Goal: Task Accomplishment & Management: Use online tool/utility

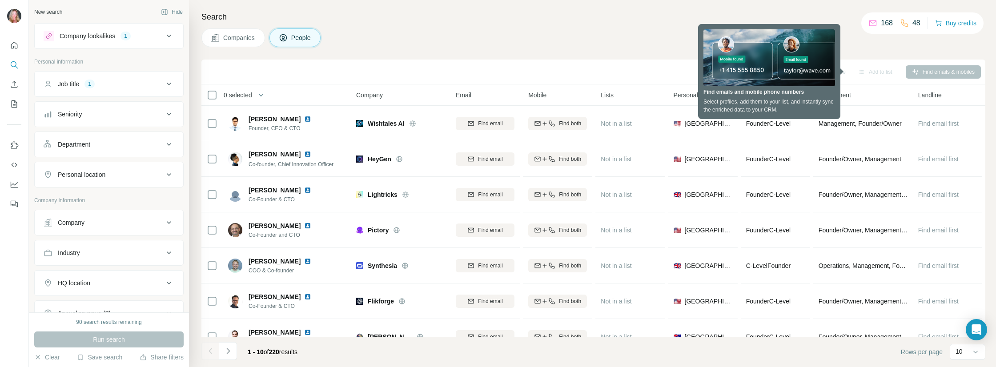
click at [580, 44] on div "Companies People" at bounding box center [593, 37] width 784 height 19
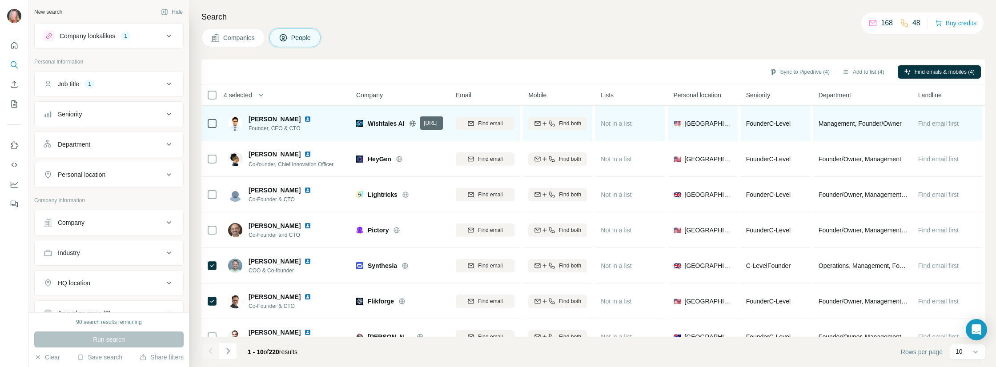
click at [414, 122] on icon at bounding box center [412, 124] width 2 height 6
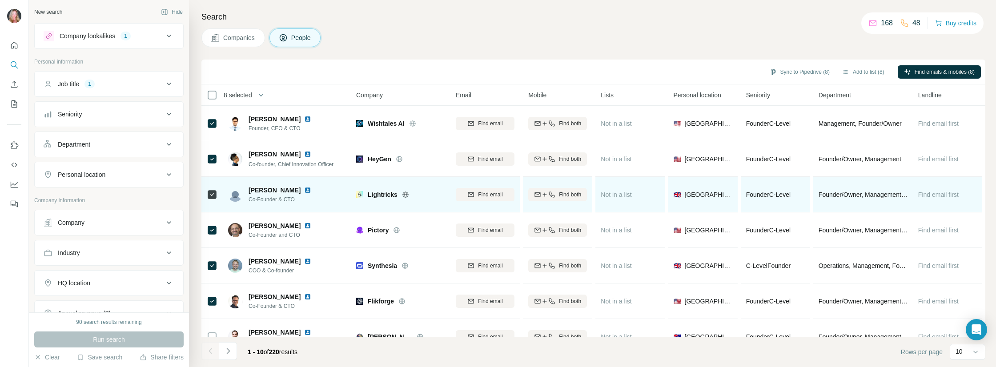
scroll to position [129, 0]
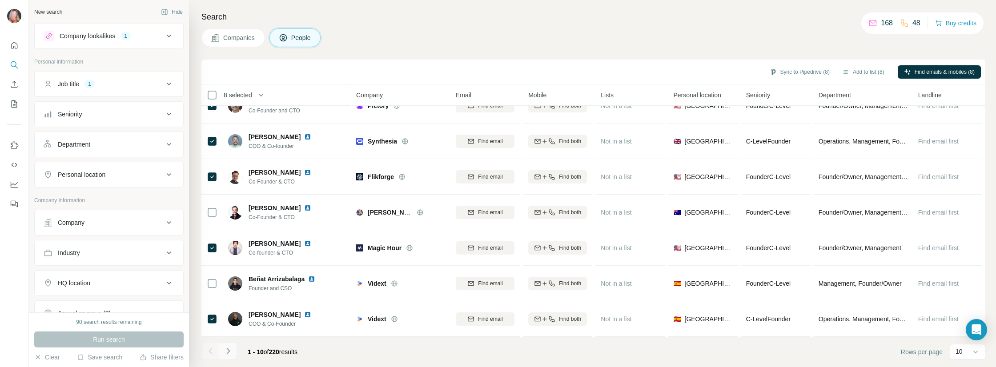
click at [230, 354] on icon "Navigate to next page" at bounding box center [228, 351] width 9 height 9
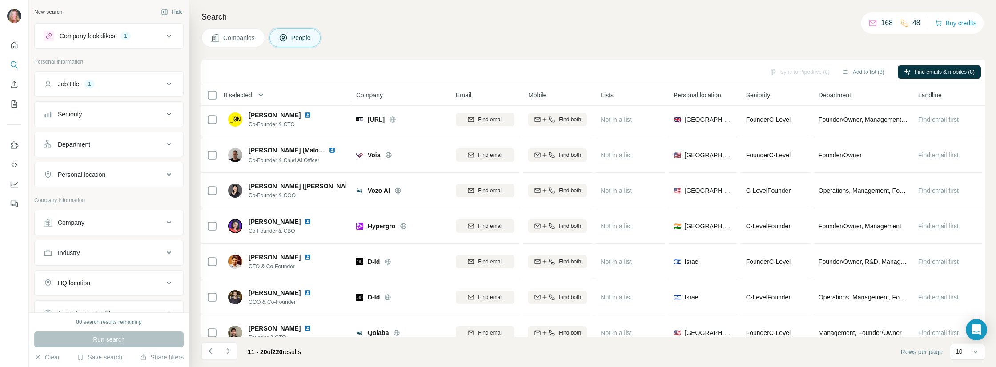
scroll to position [0, 0]
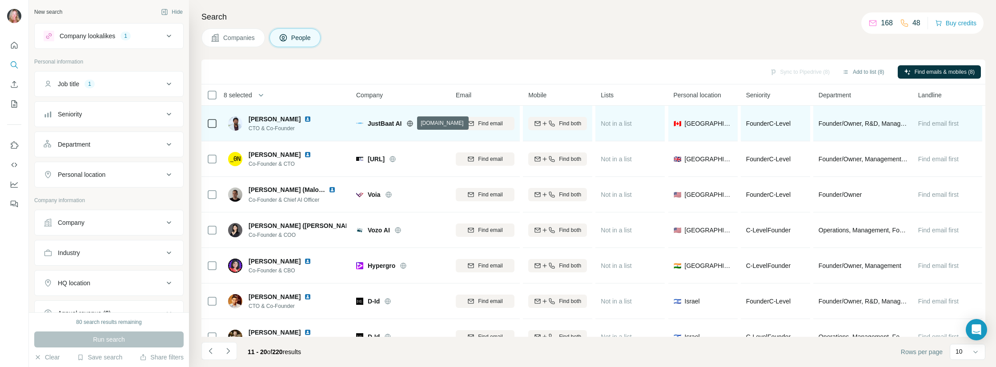
click at [411, 123] on icon at bounding box center [410, 123] width 6 height 0
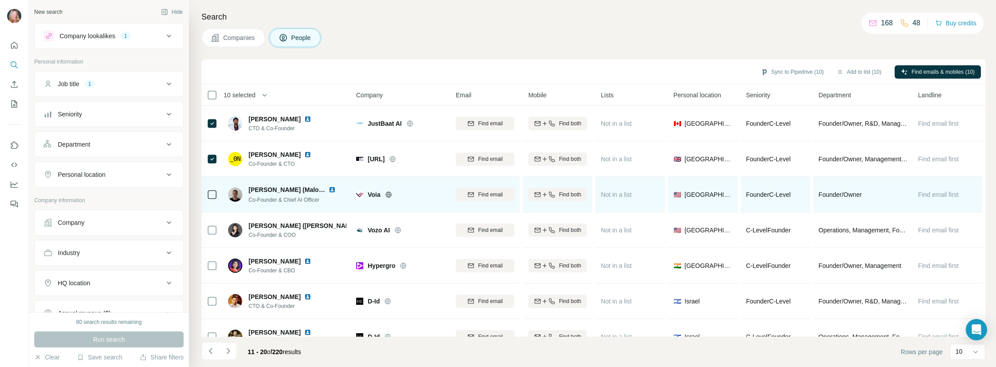
click at [219, 194] on td at bounding box center [211, 195] width 21 height 36
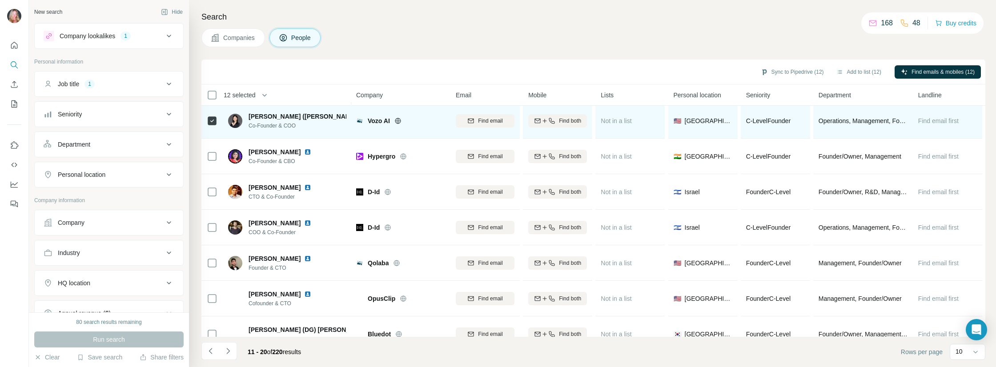
scroll to position [129, 0]
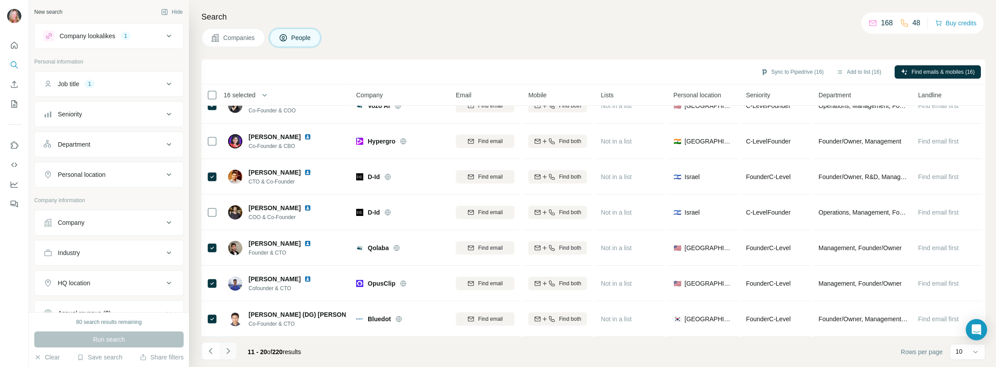
click at [228, 353] on icon "Navigate to next page" at bounding box center [227, 351] width 3 height 6
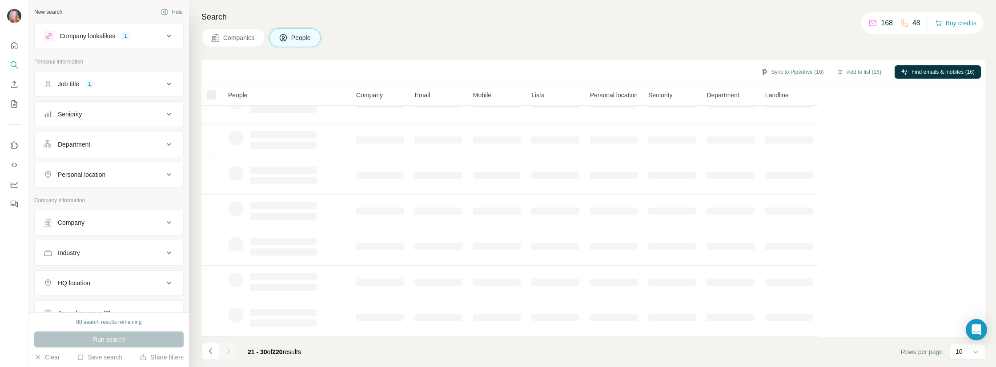
click at [164, 308] on icon at bounding box center [169, 313] width 11 height 11
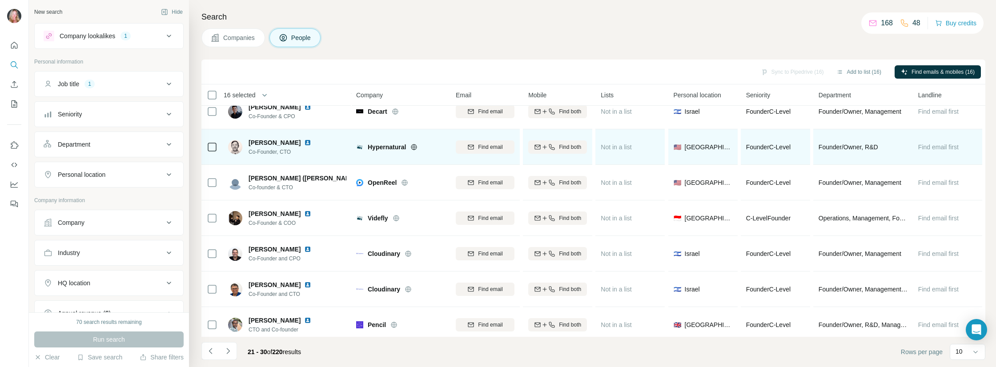
scroll to position [0, 0]
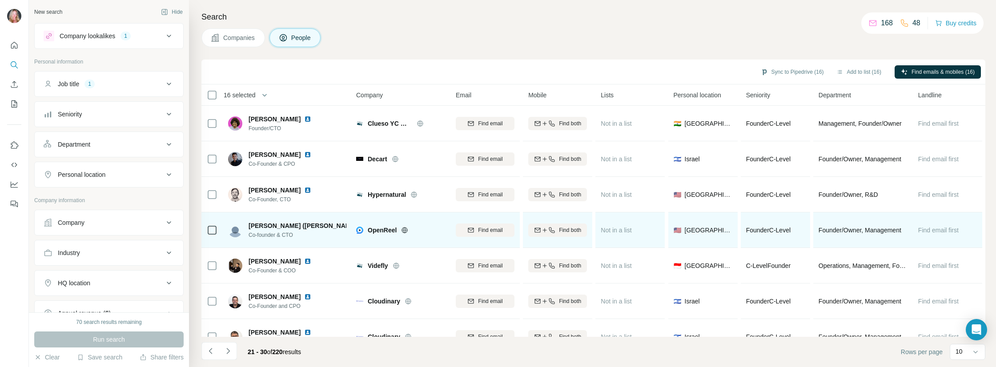
click at [403, 230] on icon at bounding box center [404, 230] width 7 height 7
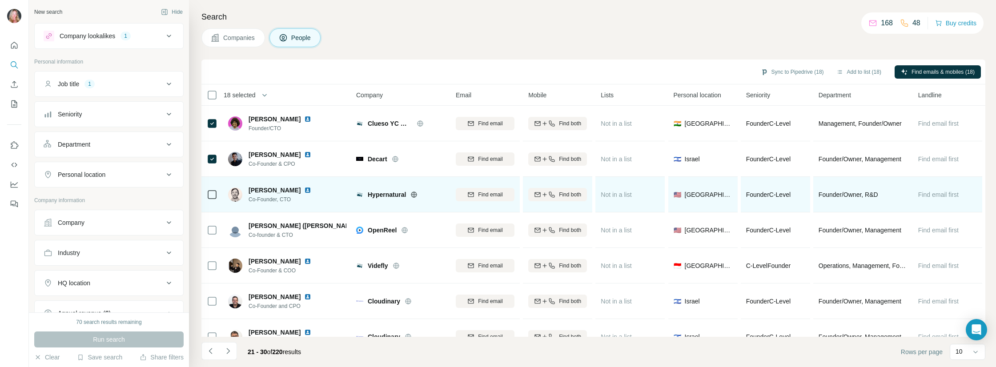
click at [210, 189] on icon at bounding box center [212, 194] width 11 height 11
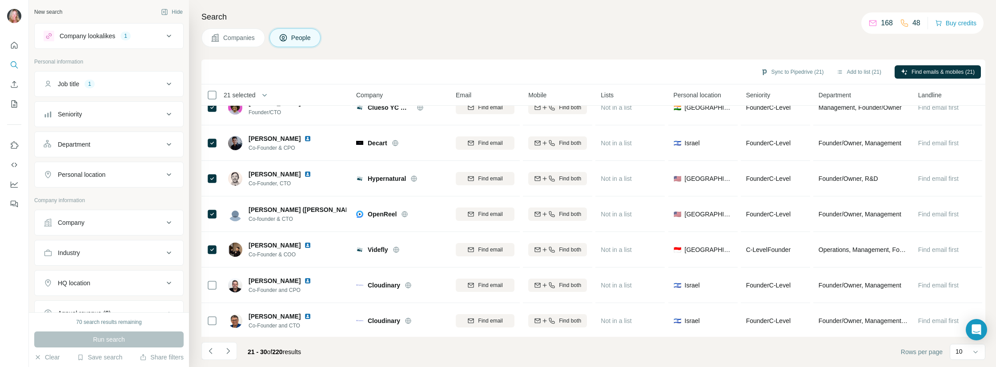
scroll to position [129, 0]
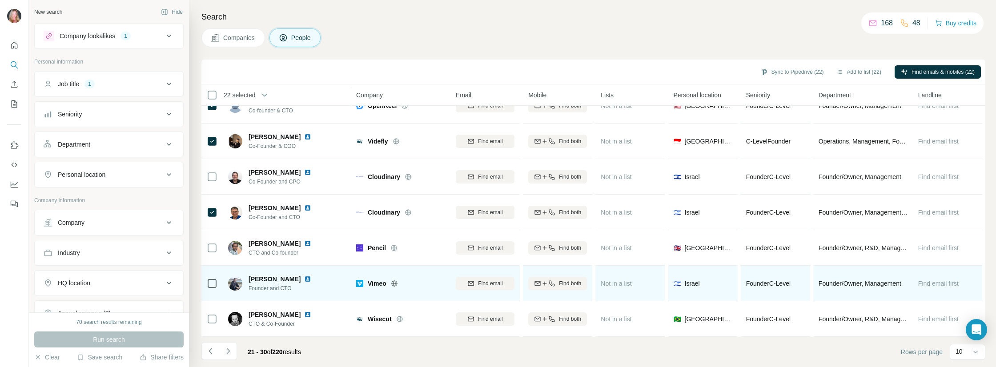
click at [220, 278] on td at bounding box center [211, 284] width 21 height 36
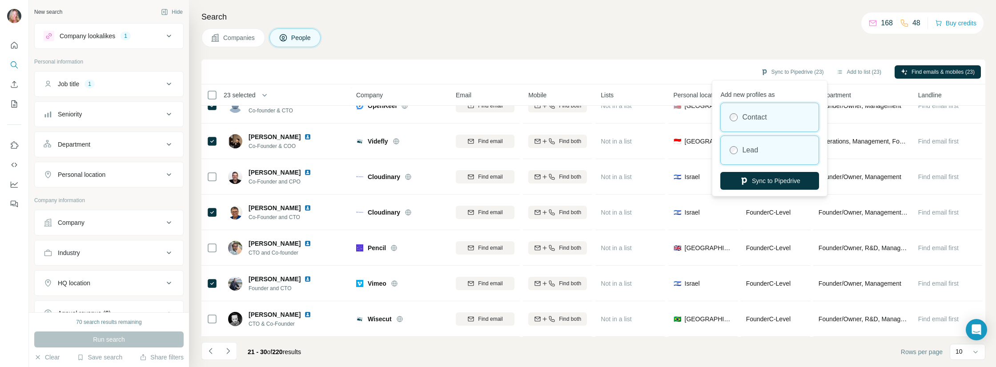
click at [757, 150] on label "Lead" at bounding box center [750, 150] width 16 height 11
click at [760, 148] on div "Lead" at bounding box center [770, 150] width 98 height 28
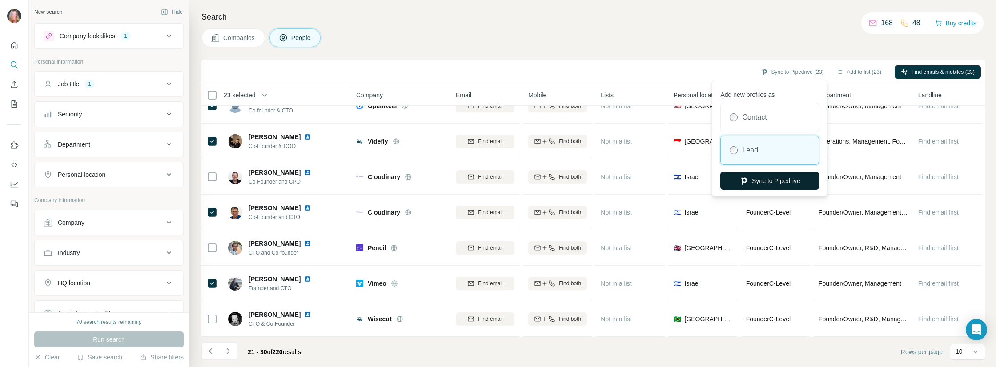
click at [761, 185] on button "Sync to Pipedrive" at bounding box center [769, 181] width 99 height 18
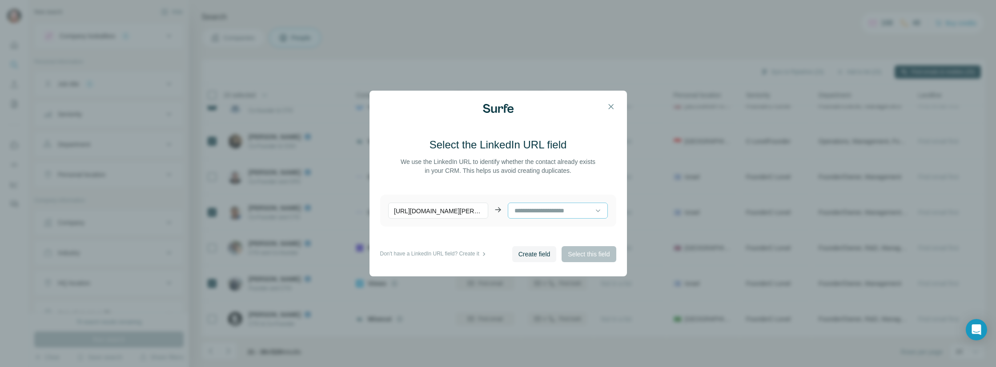
click at [564, 209] on input at bounding box center [554, 211] width 81 height 10
click at [489, 273] on div "Select the LinkedIn URL field We use the LinkedIn URL to identify whether the c…" at bounding box center [498, 184] width 257 height 186
click at [543, 250] on span "Create field" at bounding box center [534, 254] width 32 height 9
click at [603, 253] on span "Select this field" at bounding box center [589, 254] width 42 height 9
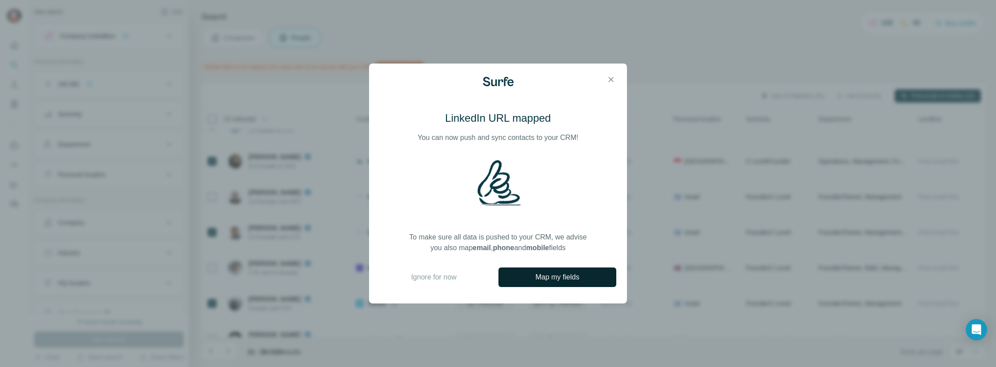
click at [566, 274] on span "Map my fields" at bounding box center [557, 277] width 44 height 11
click at [613, 78] on icon "button" at bounding box center [611, 79] width 9 height 9
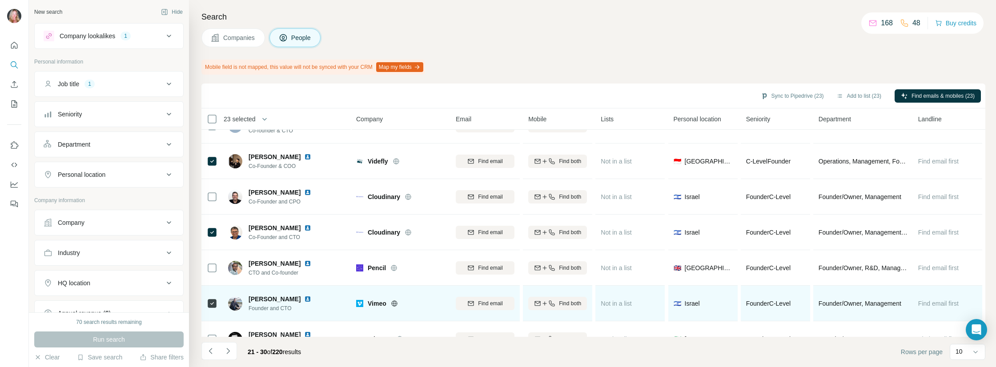
scroll to position [153, 0]
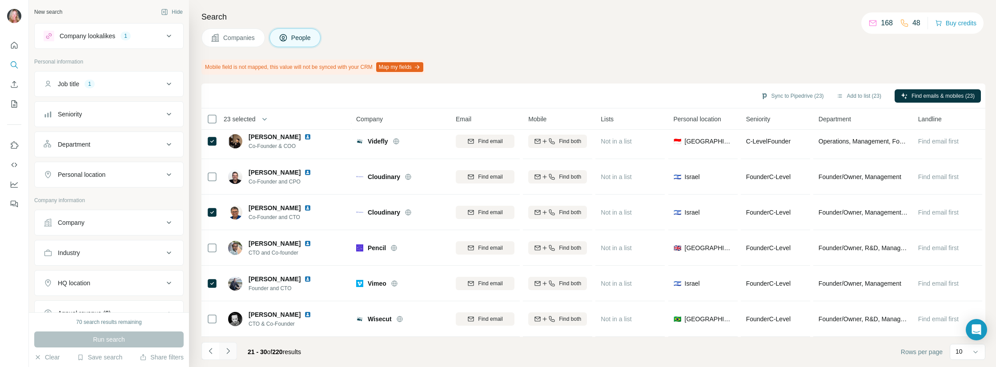
click at [227, 350] on icon "Navigate to next page" at bounding box center [227, 351] width 3 height 6
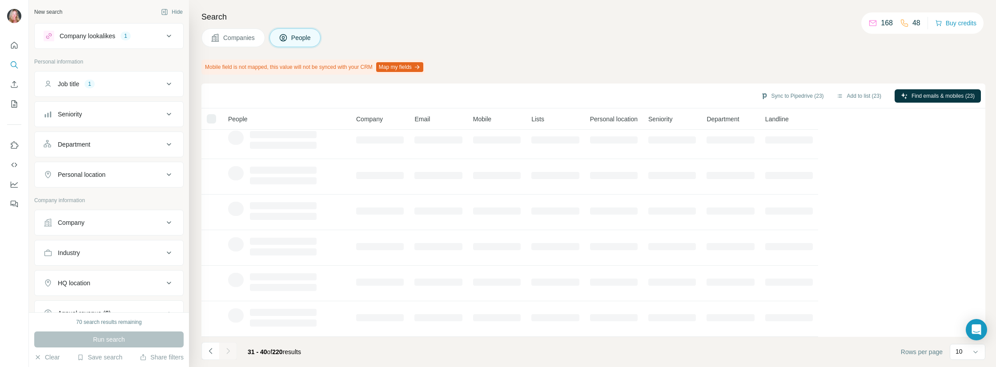
click at [423, 66] on button "Map my fields" at bounding box center [399, 67] width 47 height 10
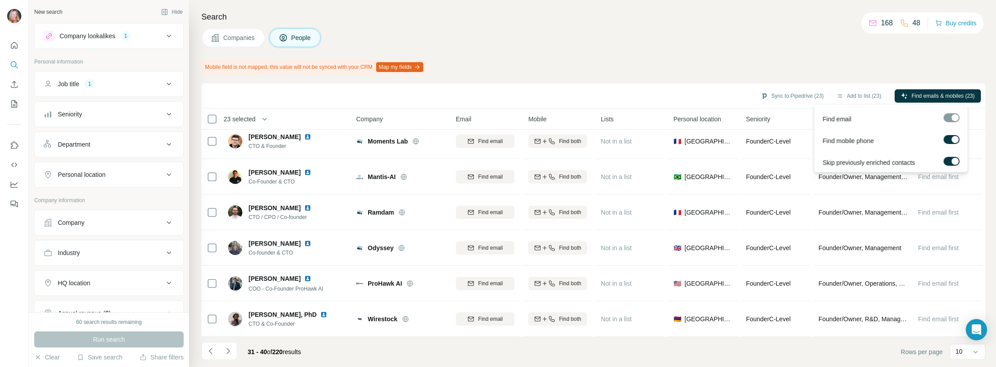
click at [956, 141] on div at bounding box center [955, 139] width 7 height 7
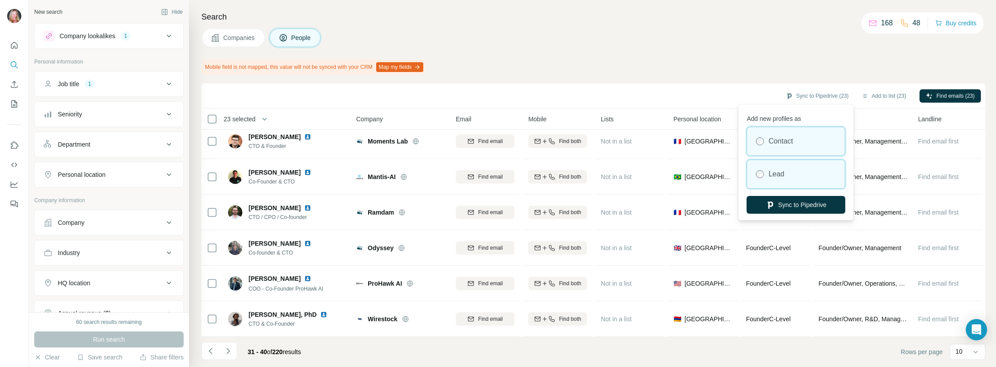
click at [793, 172] on div "Lead" at bounding box center [796, 174] width 98 height 28
click at [802, 203] on button "Sync to Pipedrive" at bounding box center [796, 205] width 99 height 18
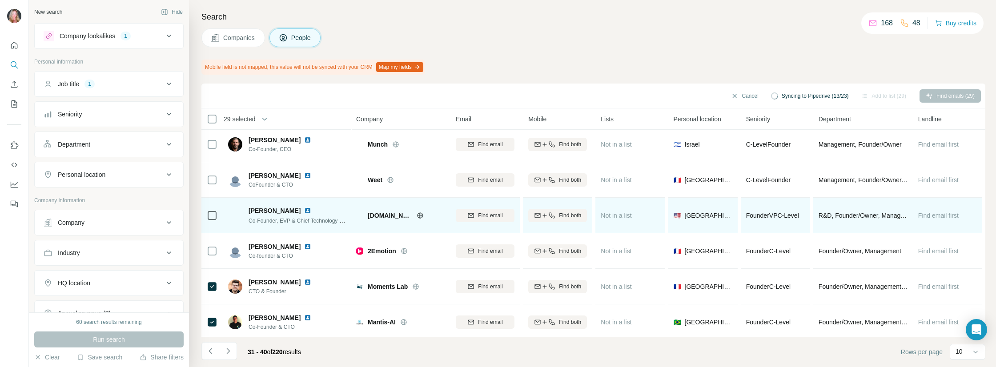
scroll to position [0, 0]
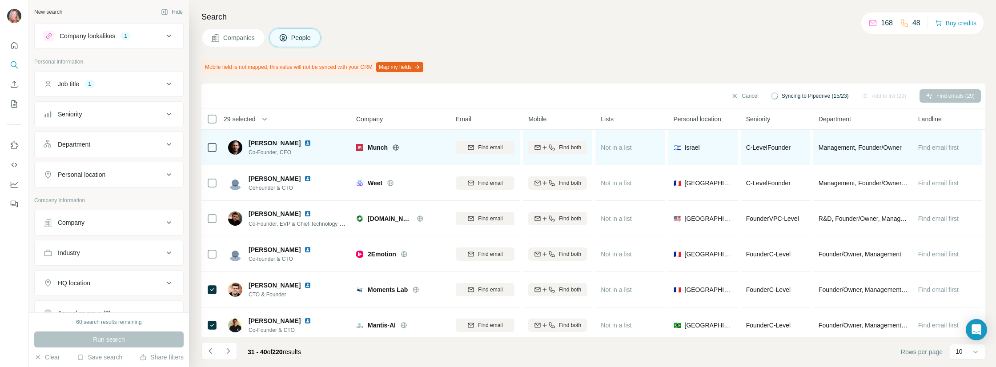
click at [398, 149] on icon at bounding box center [395, 147] width 7 height 7
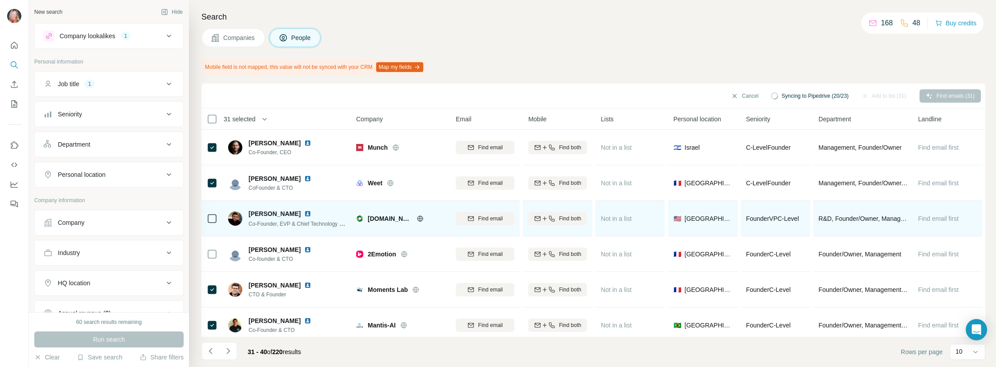
click at [205, 217] on td at bounding box center [211, 219] width 21 height 36
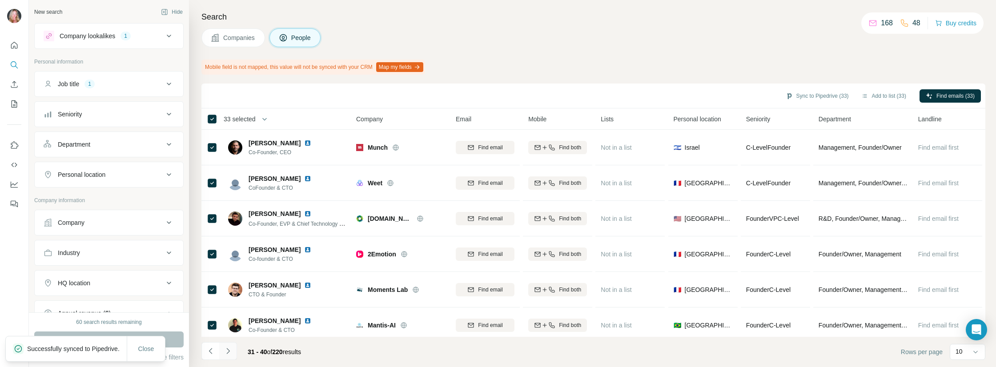
click at [229, 353] on icon "Navigate to next page" at bounding box center [228, 351] width 9 height 9
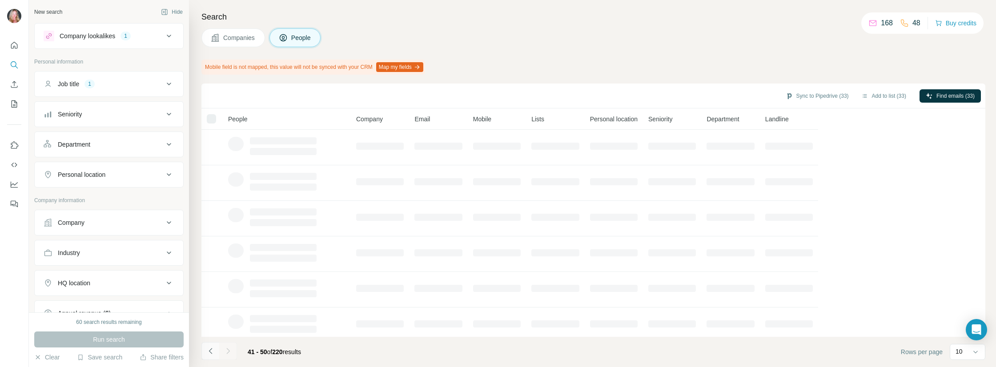
click at [208, 347] on icon "Navigate to previous page" at bounding box center [210, 351] width 9 height 9
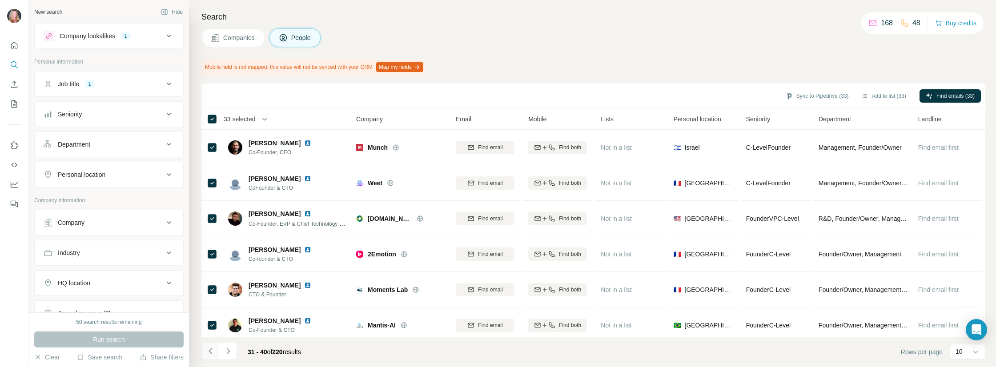
click at [211, 352] on icon "Navigate to previous page" at bounding box center [210, 351] width 9 height 9
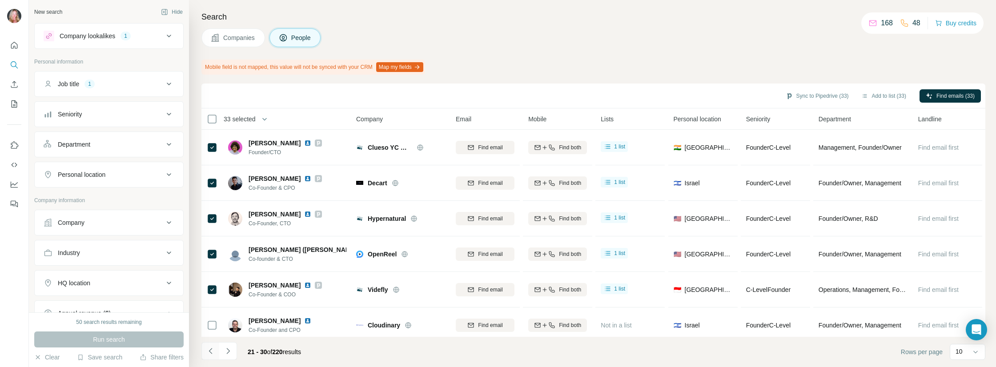
click at [212, 351] on icon "Navigate to previous page" at bounding box center [210, 351] width 9 height 9
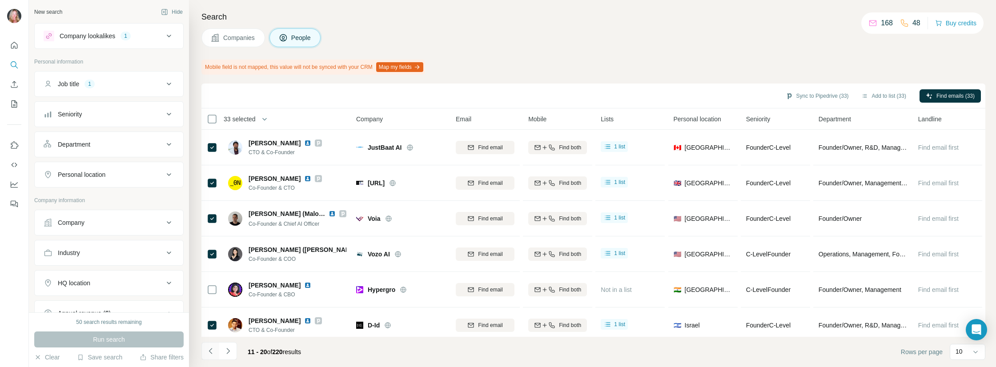
click at [212, 351] on icon "Navigate to previous page" at bounding box center [210, 351] width 9 height 9
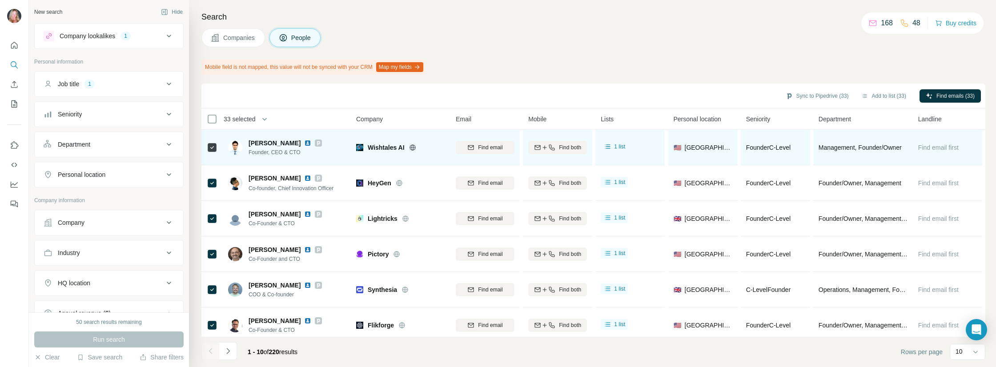
click at [210, 142] on icon at bounding box center [212, 147] width 11 height 11
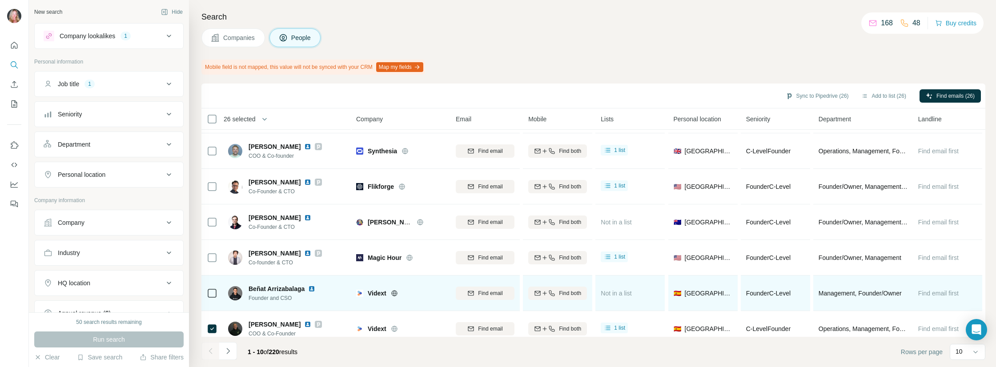
scroll to position [153, 0]
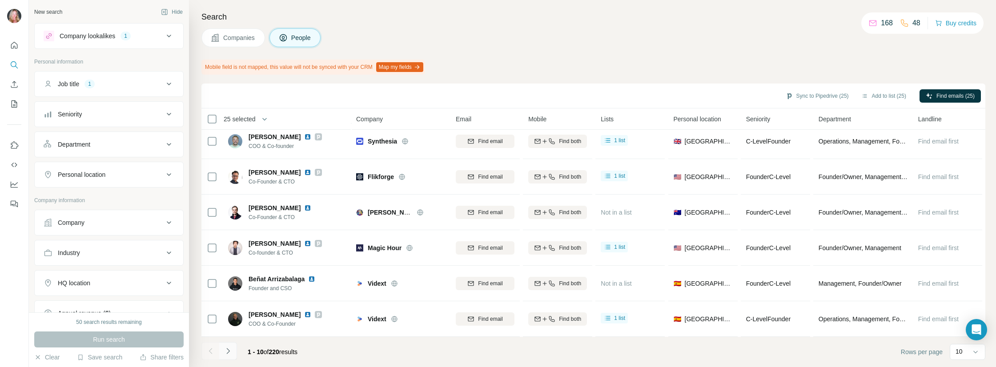
click at [231, 349] on icon "Navigate to next page" at bounding box center [228, 351] width 9 height 9
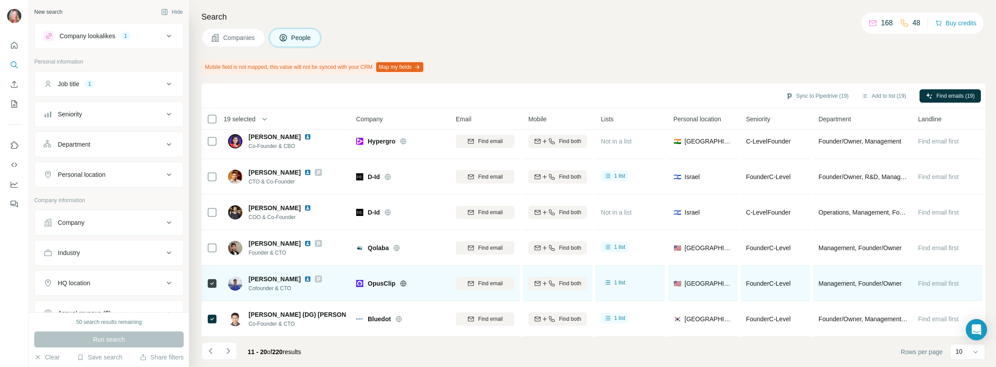
click at [211, 278] on icon at bounding box center [212, 283] width 11 height 11
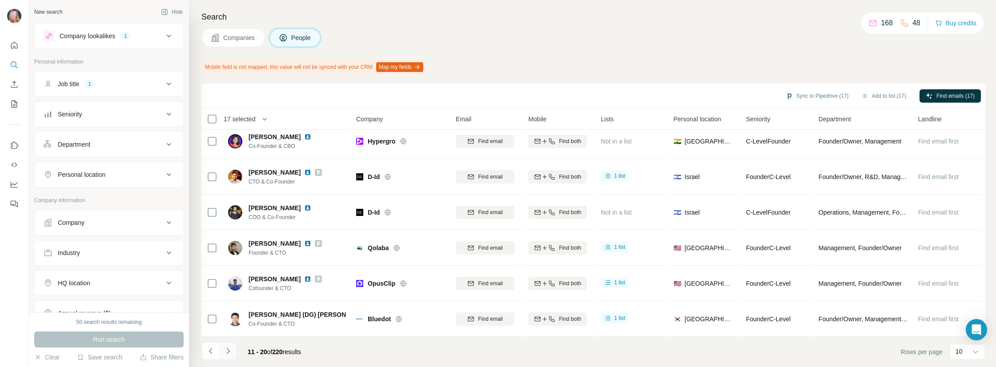
click at [233, 346] on button "Navigate to next page" at bounding box center [228, 351] width 18 height 18
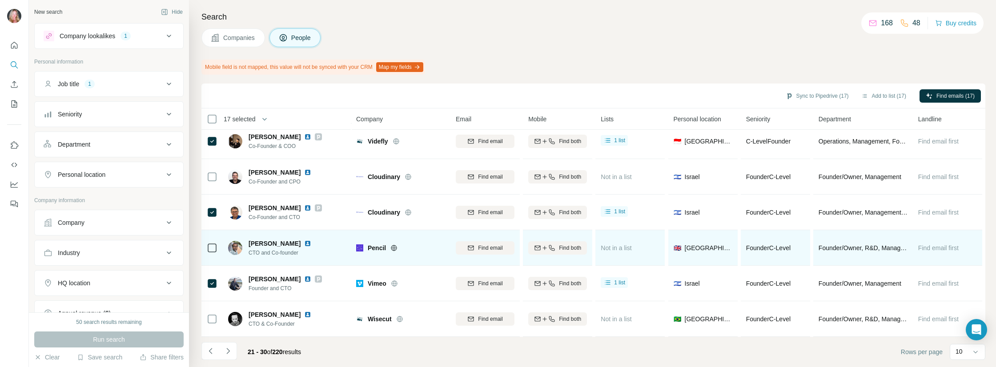
click at [215, 249] on div at bounding box center [212, 248] width 11 height 24
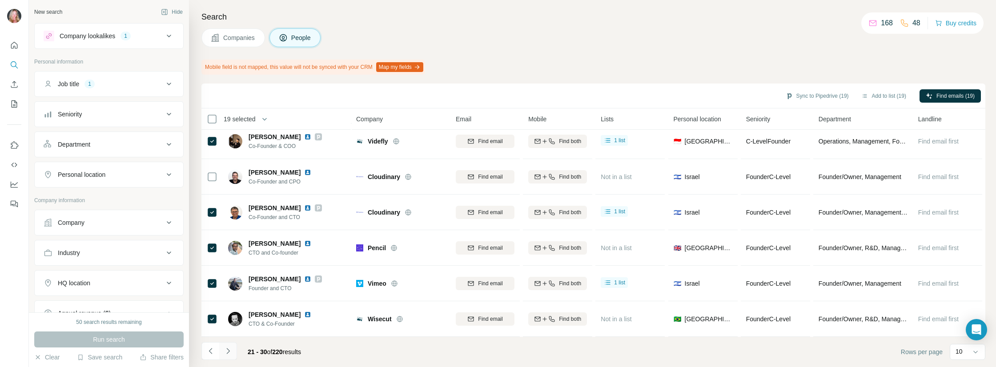
click at [227, 352] on icon "Navigate to next page" at bounding box center [228, 351] width 9 height 9
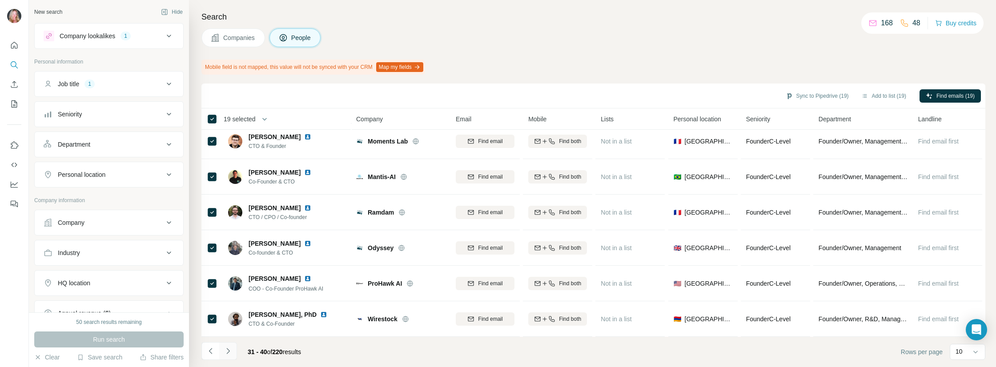
click at [230, 351] on icon "Navigate to next page" at bounding box center [228, 351] width 9 height 9
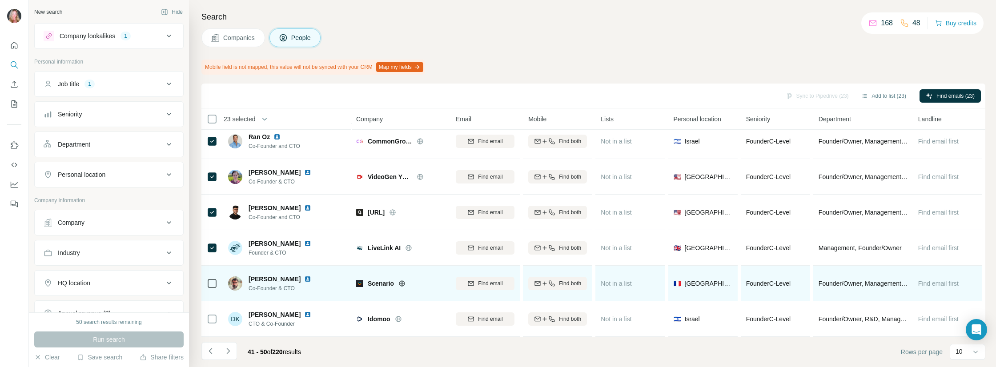
click at [212, 272] on div at bounding box center [212, 283] width 11 height 24
click at [206, 281] on td at bounding box center [211, 284] width 21 height 36
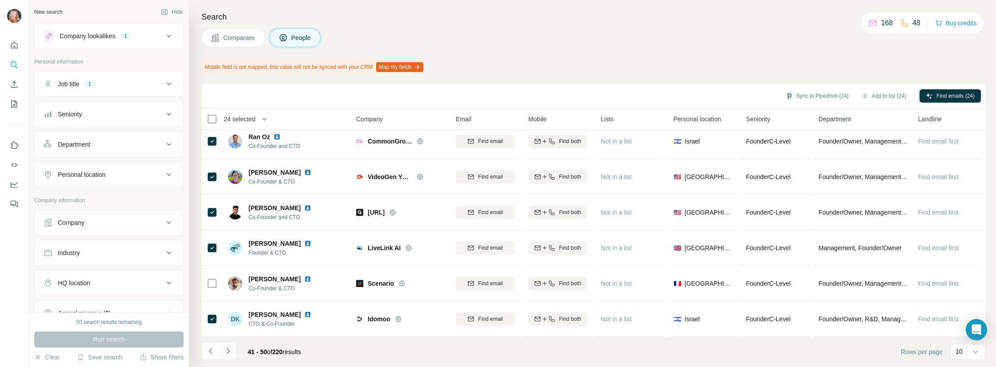
click at [231, 352] on icon "Navigate to next page" at bounding box center [228, 351] width 9 height 9
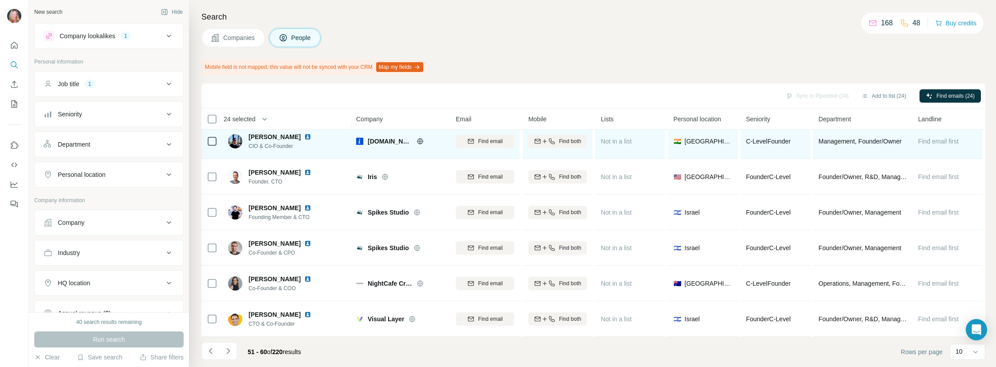
click at [213, 136] on icon at bounding box center [212, 141] width 11 height 11
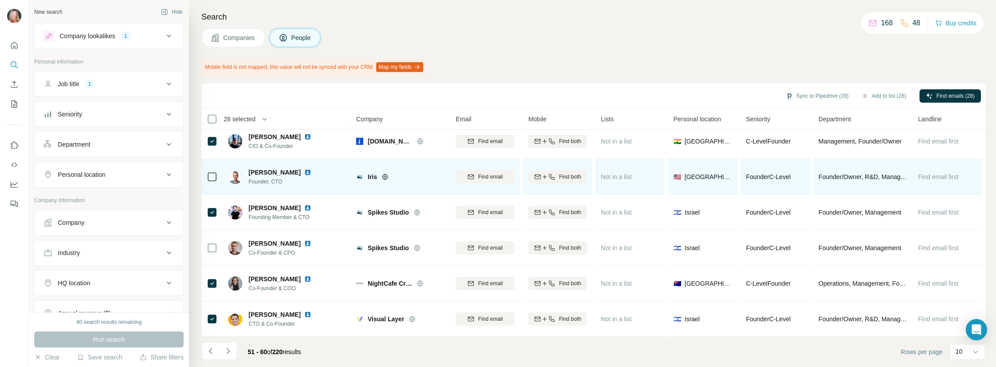
click at [207, 173] on icon at bounding box center [212, 177] width 11 height 11
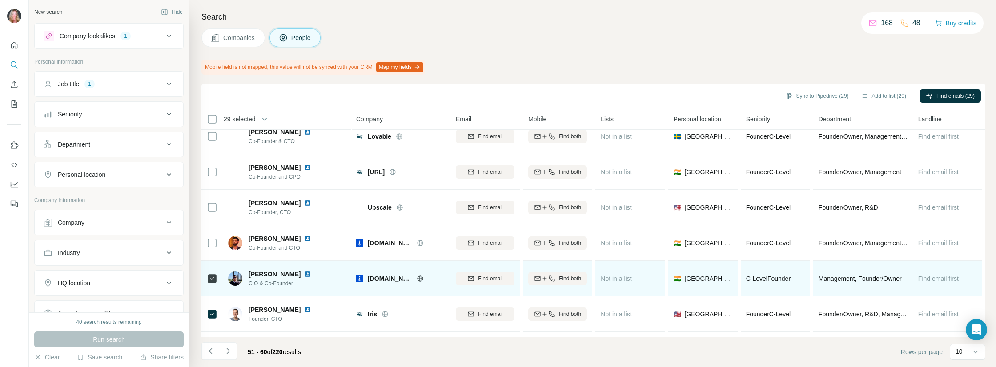
scroll to position [0, 0]
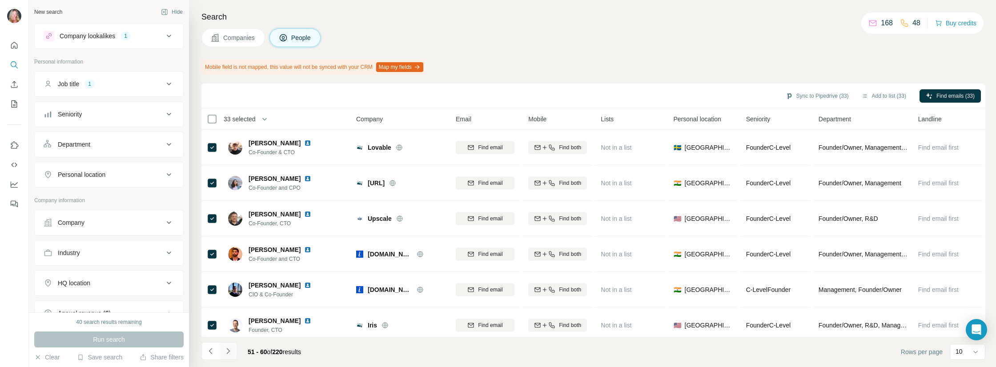
click at [229, 347] on icon "Navigate to next page" at bounding box center [228, 351] width 9 height 9
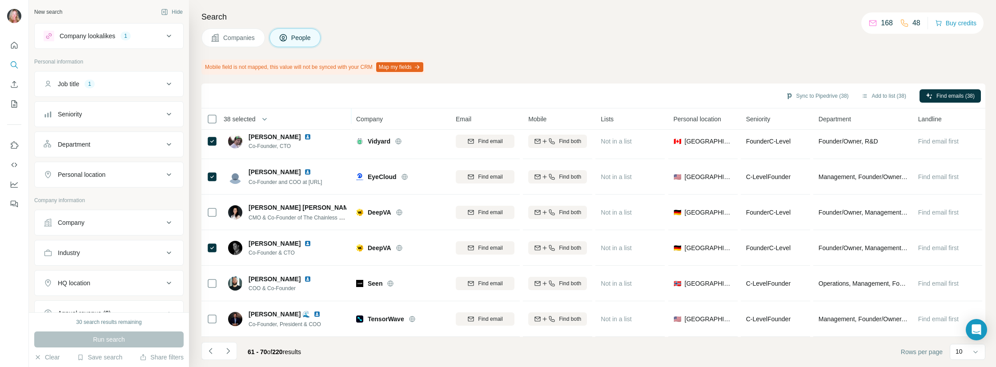
scroll to position [153, 0]
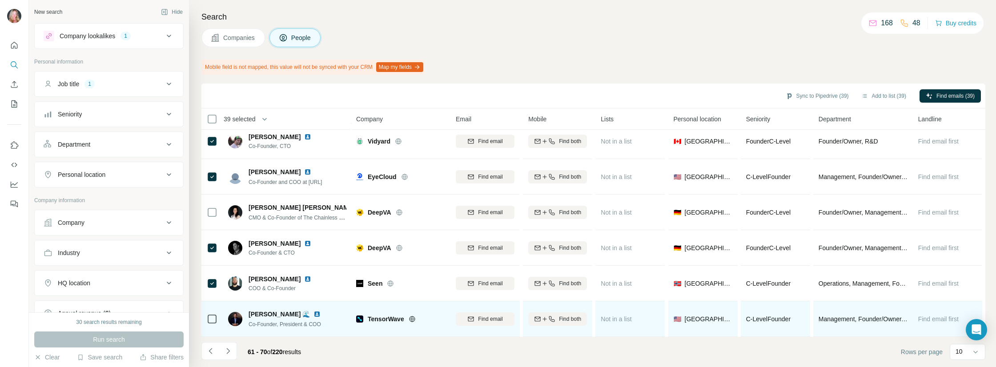
click at [207, 315] on icon at bounding box center [212, 319] width 11 height 11
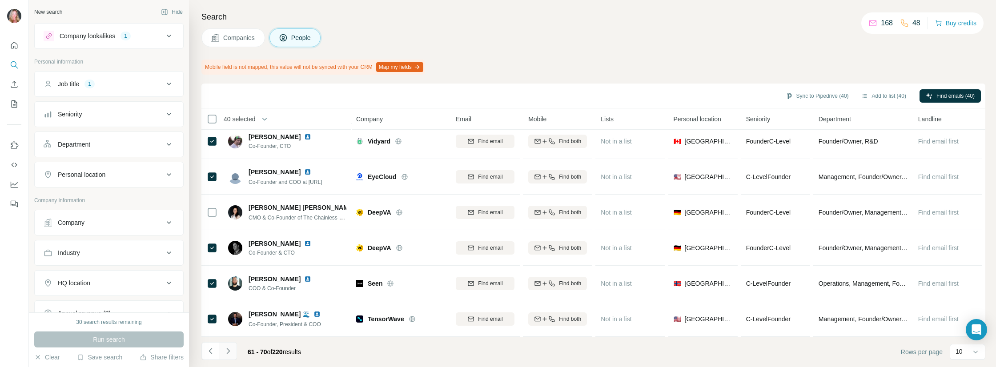
click at [228, 350] on icon "Navigate to next page" at bounding box center [227, 351] width 3 height 6
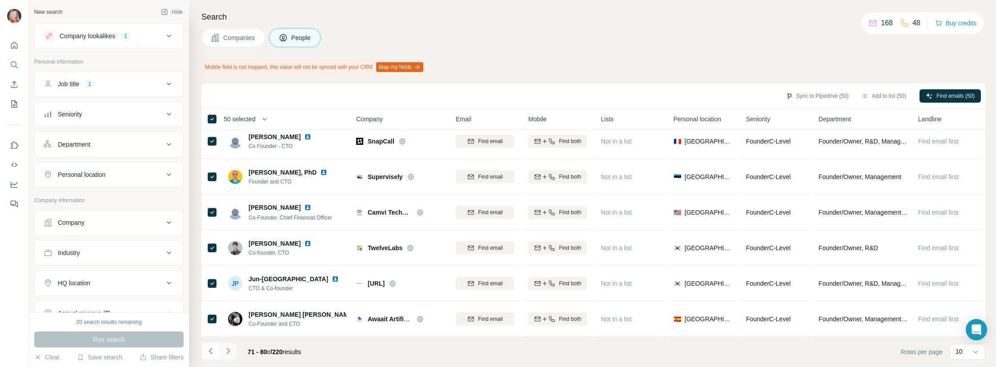
click at [228, 354] on icon "Navigate to next page" at bounding box center [228, 351] width 9 height 9
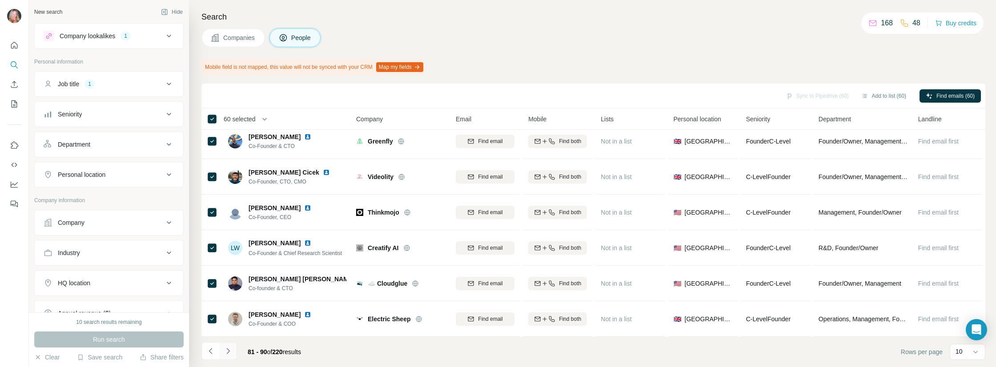
click at [229, 354] on icon "Navigate to next page" at bounding box center [228, 351] width 9 height 9
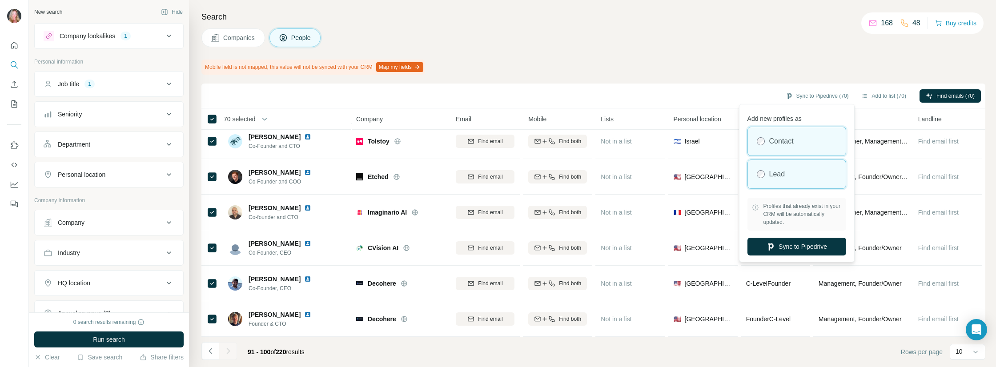
click at [788, 178] on div "Lead" at bounding box center [797, 174] width 98 height 28
click at [787, 177] on div "Lead" at bounding box center [797, 174] width 98 height 28
click at [794, 247] on button "Sync to Pipedrive" at bounding box center [796, 247] width 99 height 18
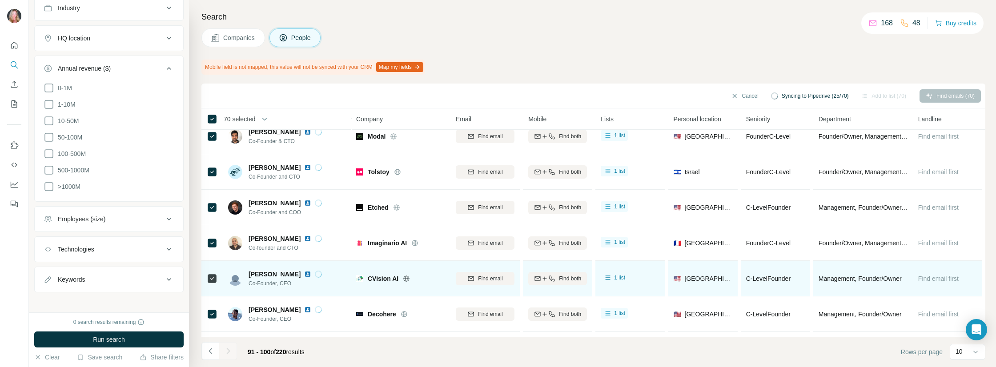
scroll to position [0, 0]
